Goal: Task Accomplishment & Management: Use online tool/utility

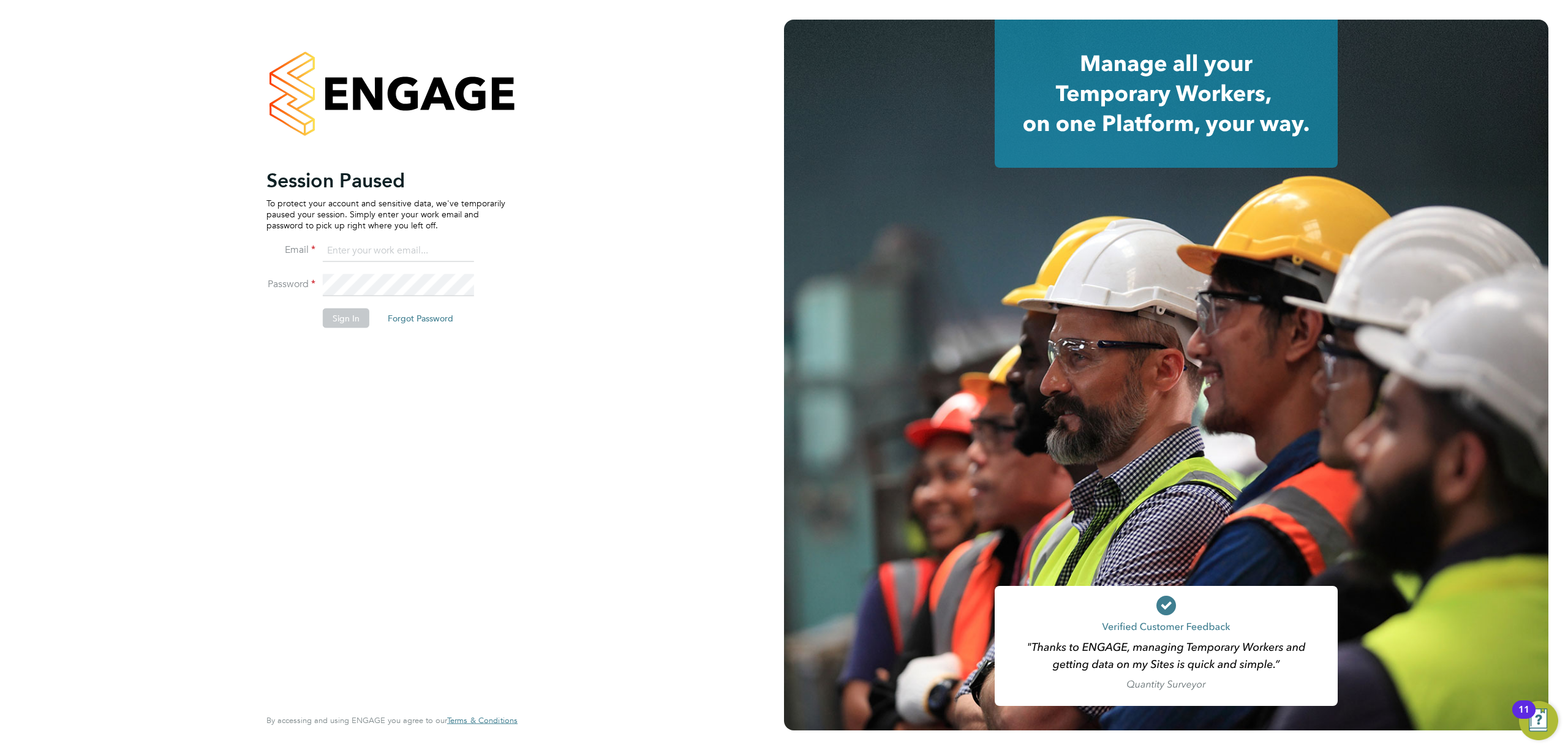
type input "j.crawley@oandb.co.uk"
click at [344, 318] on button "Sign In" at bounding box center [346, 317] width 46 height 20
